Goal: Information Seeking & Learning: Find specific fact

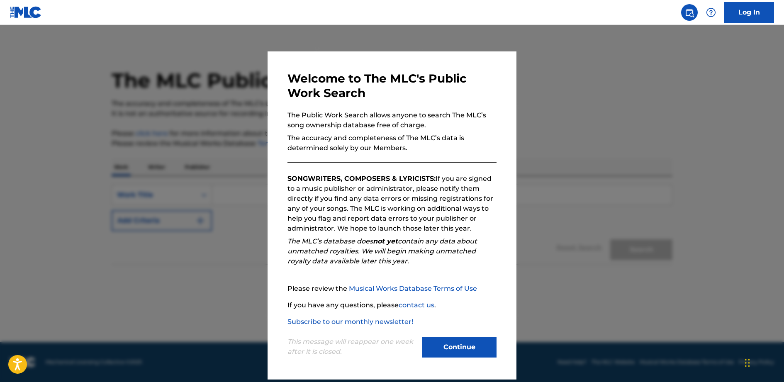
click at [454, 348] on button "Continue" at bounding box center [459, 347] width 75 height 21
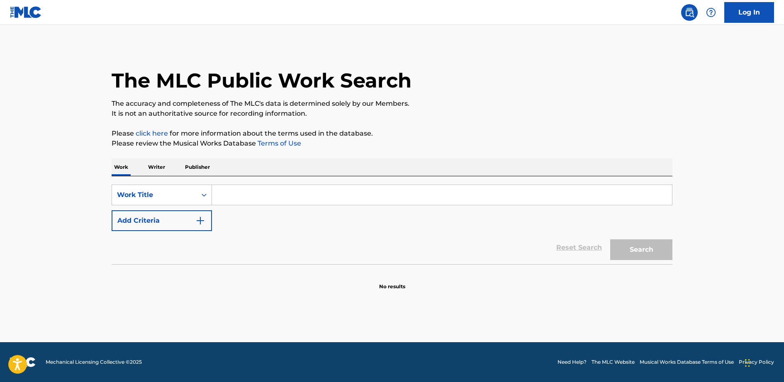
click at [240, 193] on input "Search Form" at bounding box center [442, 195] width 460 height 20
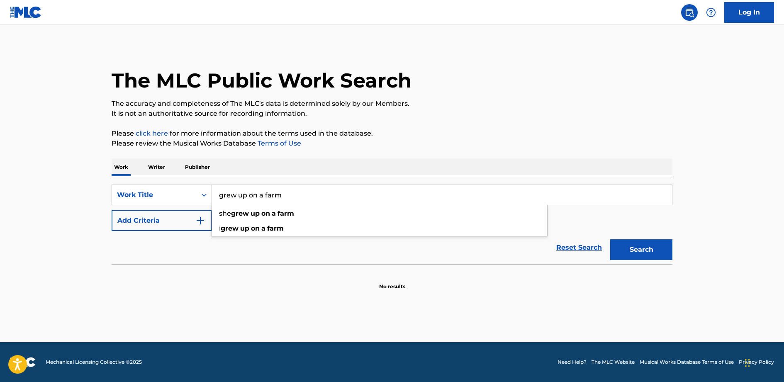
type input "grew up on a farm"
click at [409, 124] on div "The MLC Public Work Search The accuracy and completeness of The MLC's data is d…" at bounding box center [392, 168] width 581 height 245
click at [152, 217] on button "Add Criteria" at bounding box center [162, 220] width 100 height 21
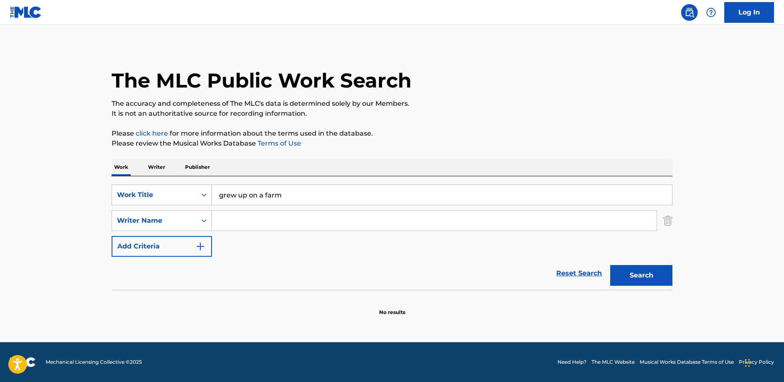
click at [274, 224] on input "Search Form" at bounding box center [434, 221] width 445 height 20
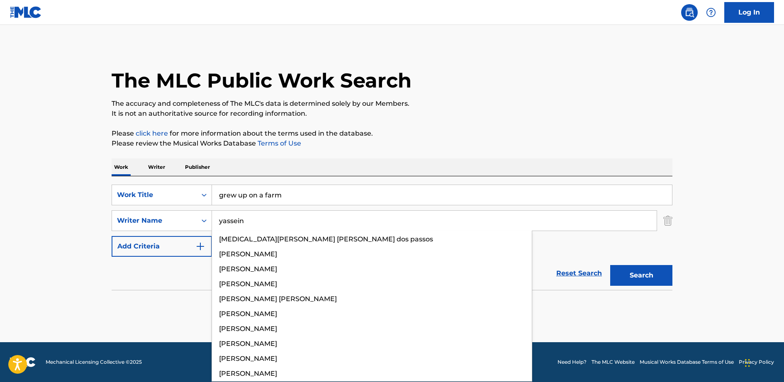
type input "yassein"
click at [610, 265] on button "Search" at bounding box center [641, 275] width 62 height 21
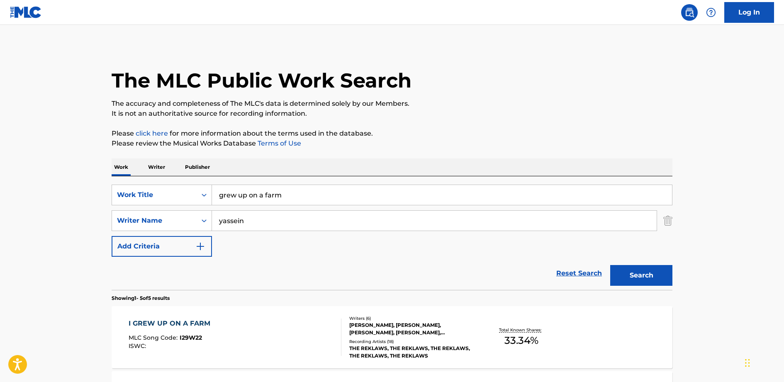
click at [182, 334] on span "I29W22" at bounding box center [191, 337] width 22 height 7
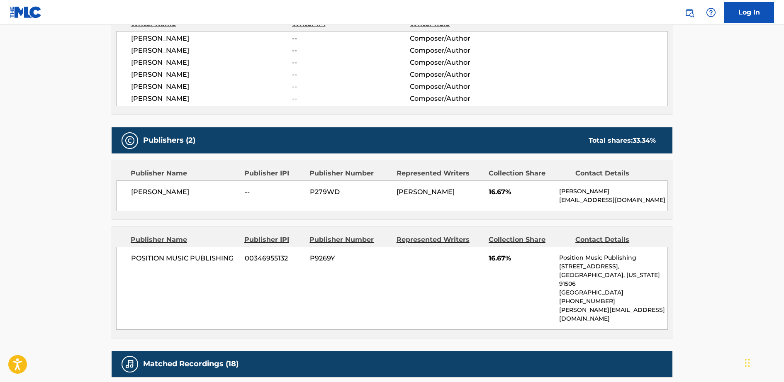
scroll to position [311, 0]
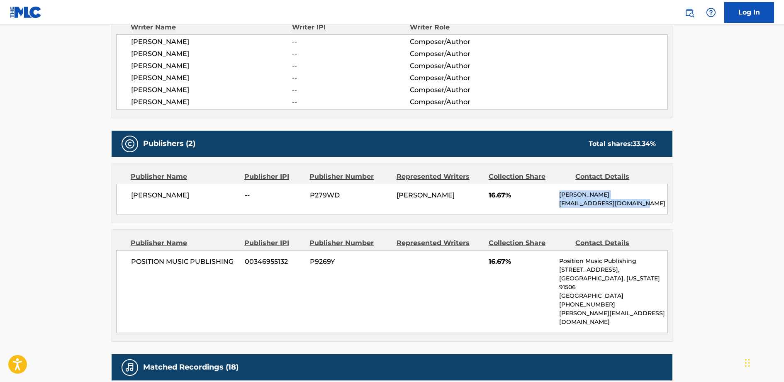
drag, startPoint x: 646, startPoint y: 202, endPoint x: 557, endPoint y: 192, distance: 89.4
click at [557, 192] on div "[PERSON_NAME] -- P279WD [PERSON_NAME] 16.67% [PERSON_NAME] [EMAIL_ADDRESS][DOMA…" at bounding box center [392, 199] width 552 height 31
copy div "[PERSON_NAME] [EMAIL_ADDRESS][DOMAIN_NAME]"
